Goal: Transaction & Acquisition: Purchase product/service

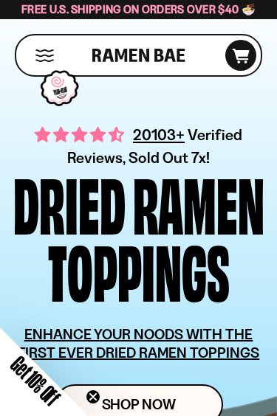
click at [38, 52] on button "Mobile Menu Trigger" at bounding box center [45, 55] width 20 height 13
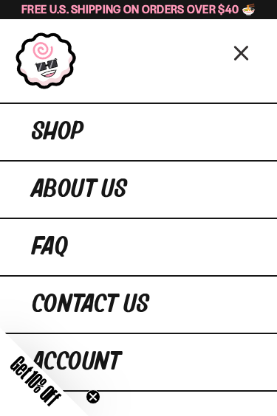
click at [55, 125] on span "Shop" at bounding box center [58, 132] width 52 height 27
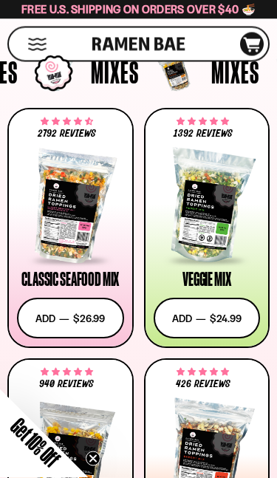
scroll to position [359, 0]
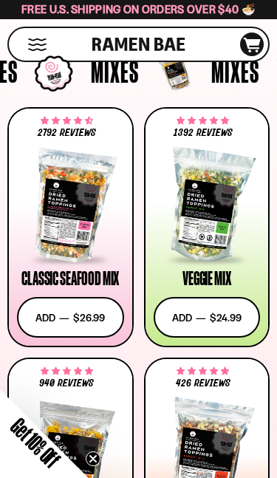
click at [56, 224] on div at bounding box center [70, 206] width 107 height 111
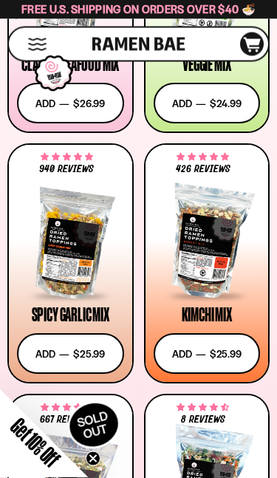
scroll to position [573, 0]
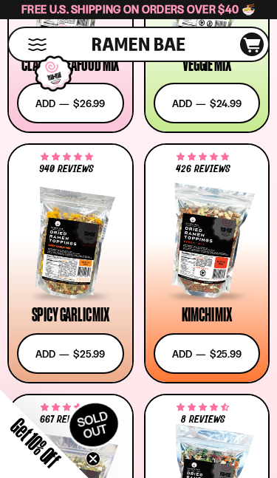
click at [63, 248] on div at bounding box center [70, 242] width 107 height 111
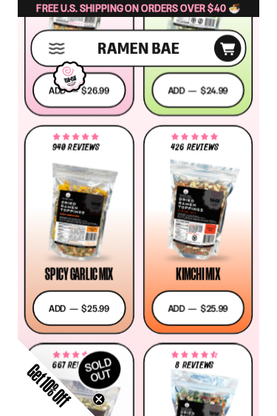
scroll to position [583, 0]
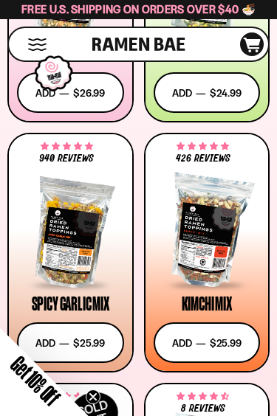
click at [201, 297] on div "Kimchi Mix" at bounding box center [207, 304] width 50 height 18
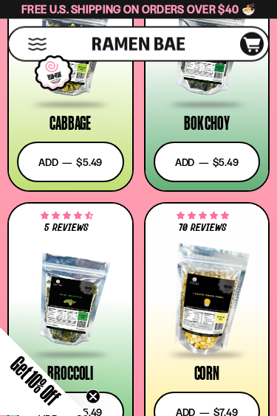
scroll to position [3069, 0]
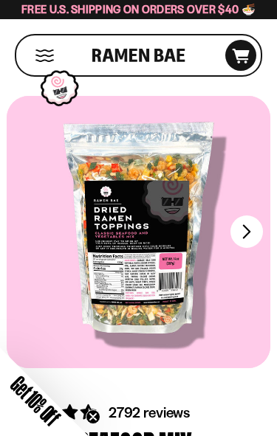
click at [98, 238] on div at bounding box center [139, 232] width 264 height 272
click at [244, 235] on button "FADCB6FD-DFAB-4417-9F21-029242090B77" at bounding box center [246, 232] width 32 height 32
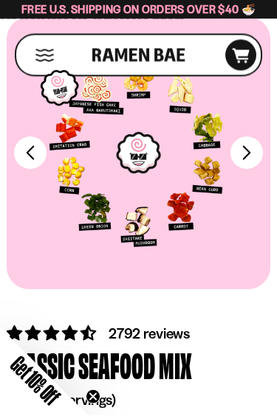
scroll to position [75, 0]
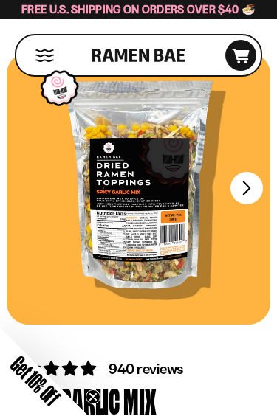
scroll to position [45, 0]
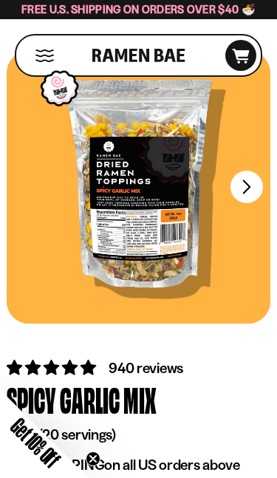
click at [247, 175] on button "FADCB6FD-DFAB-4417-9F21-029242090B77" at bounding box center [246, 187] width 32 height 32
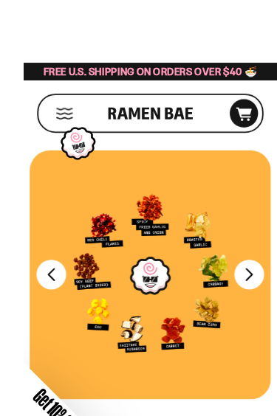
scroll to position [61, 0]
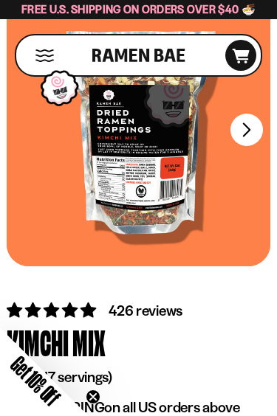
scroll to position [83, 0]
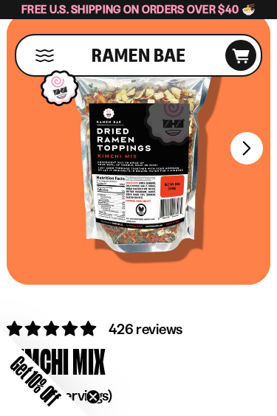
click at [248, 148] on button "FADCB6FD-DFAB-4417-9F21-029242090B77" at bounding box center [246, 148] width 32 height 32
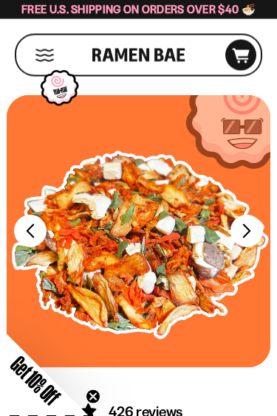
scroll to position [0, 0]
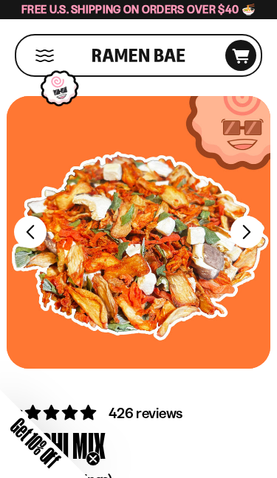
click at [245, 228] on button "FADCB6FD-DFAB-4417-9F21-029242090B77" at bounding box center [246, 232] width 32 height 32
